Goal: Browse casually: Explore the website without a specific task or goal

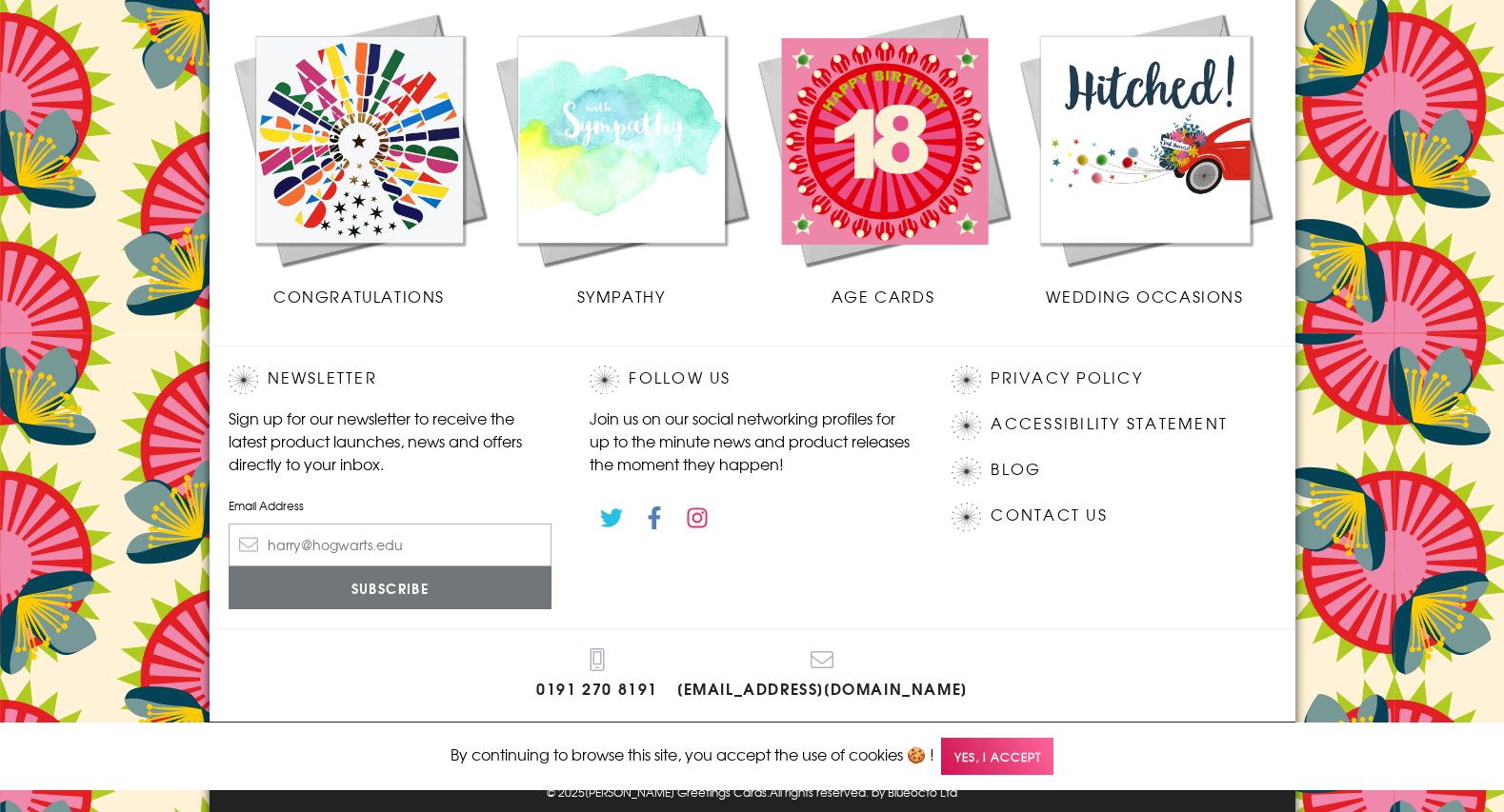
scroll to position [832, 0]
